Goal: Task Accomplishment & Management: Manage account settings

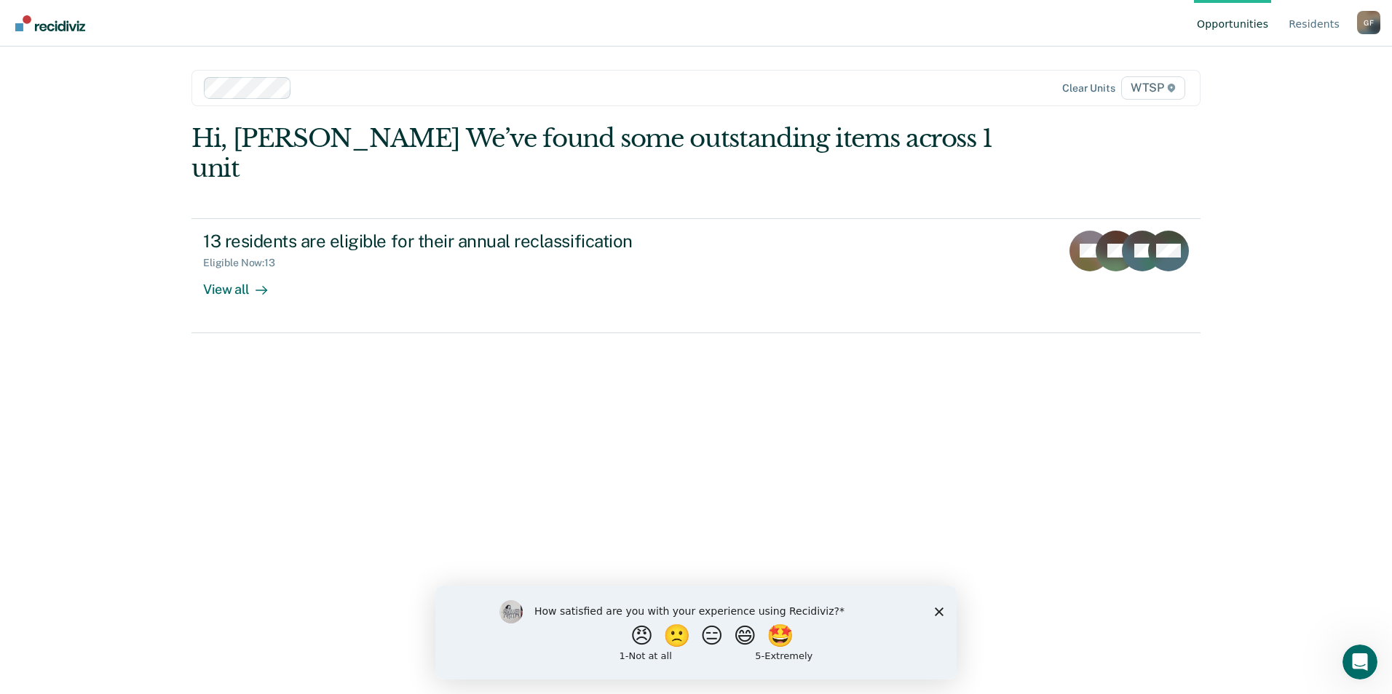
click at [1368, 23] on div "G F" at bounding box center [1368, 22] width 23 height 23
click at [1276, 114] on link "Log Out" at bounding box center [1310, 114] width 94 height 12
